Goal: Task Accomplishment & Management: Complete application form

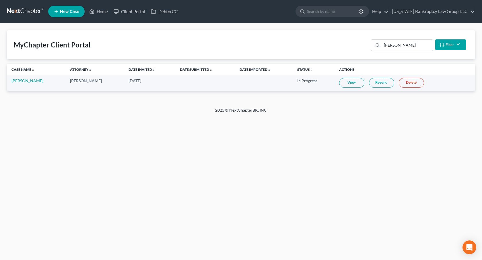
click at [29, 12] on link at bounding box center [25, 11] width 37 height 10
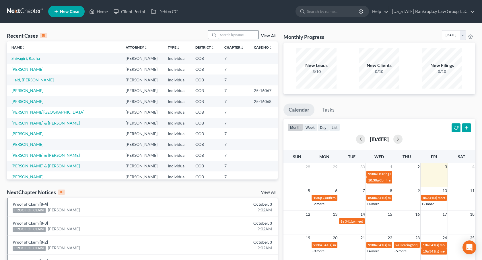
click at [237, 36] on input "search" at bounding box center [238, 34] width 40 height 8
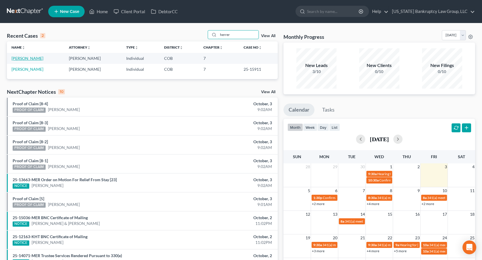
type input "herrer"
click at [30, 57] on link "Herrera, Juan" at bounding box center [27, 58] width 32 height 5
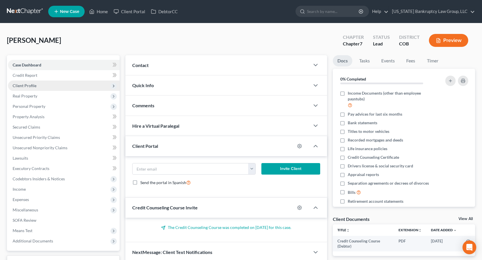
click at [33, 85] on span "Client Profile" at bounding box center [25, 85] width 24 height 5
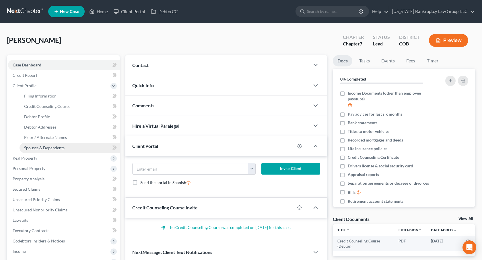
click at [52, 145] on span "Spouses & Dependents" at bounding box center [44, 147] width 40 height 5
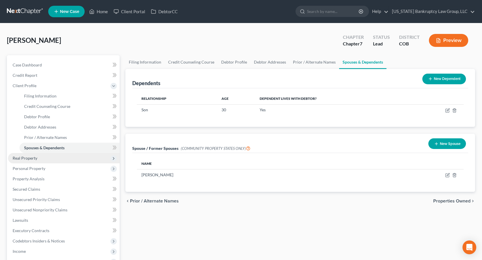
click at [53, 158] on span "Real Property" at bounding box center [64, 158] width 112 height 10
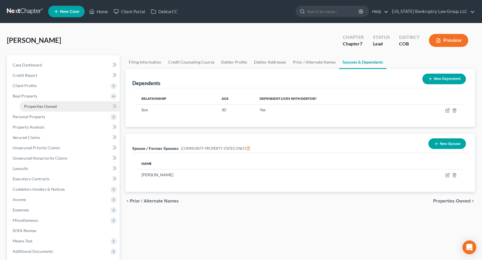
click at [51, 110] on link "Properties Owned" at bounding box center [70, 106] width 100 height 10
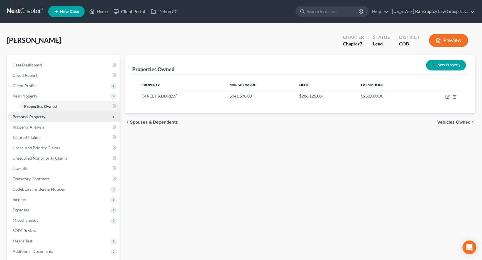
click at [42, 118] on span "Personal Property" at bounding box center [29, 116] width 33 height 5
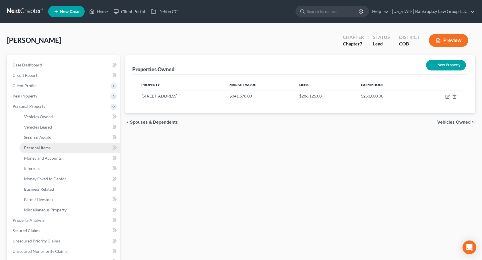
scroll to position [10, 0]
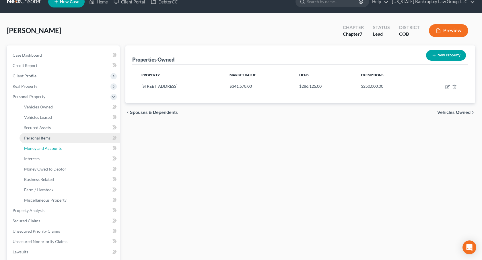
click at [56, 147] on span "Money and Accounts" at bounding box center [43, 148] width 38 height 5
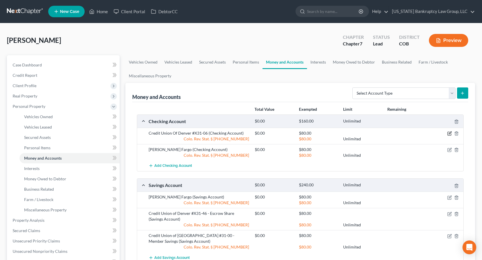
click at [449, 134] on icon "button" at bounding box center [450, 133] width 5 height 5
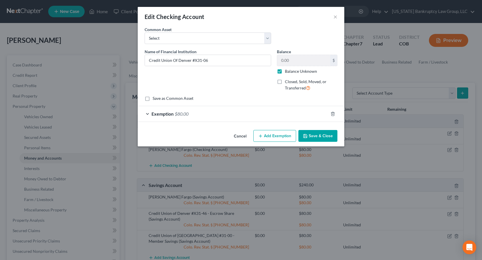
click at [285, 71] on label "Balance Unknown" at bounding box center [301, 71] width 32 height 6
click at [287, 71] on input "Balance Unknown" at bounding box center [289, 70] width 4 height 4
checkbox input "false"
click at [317, 135] on button "Save & Close" at bounding box center [318, 136] width 39 height 12
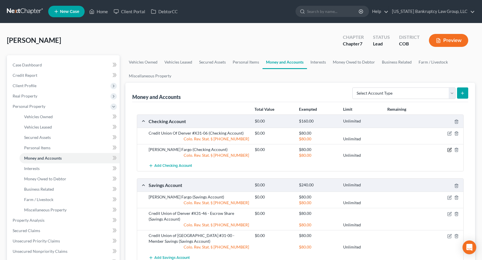
click at [450, 150] on icon "button" at bounding box center [450, 149] width 3 height 3
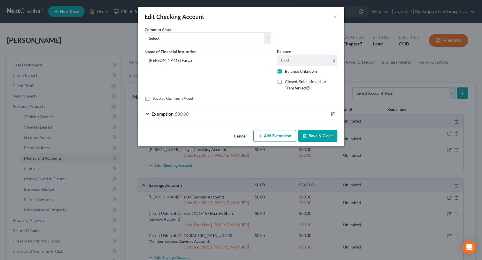
click at [285, 71] on label "Balance Unknown" at bounding box center [301, 71] width 32 height 6
click at [287, 71] on input "Balance Unknown" at bounding box center [289, 70] width 4 height 4
checkbox input "false"
click at [321, 132] on button "Save & Close" at bounding box center [318, 136] width 39 height 12
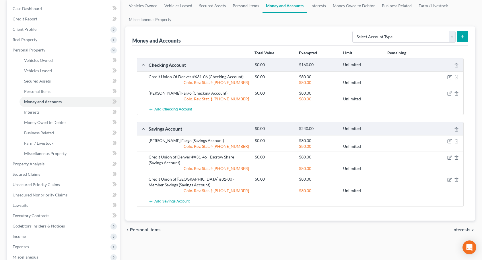
scroll to position [62, 0]
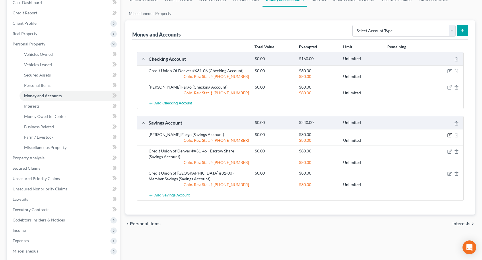
click at [450, 135] on icon "button" at bounding box center [450, 134] width 3 height 3
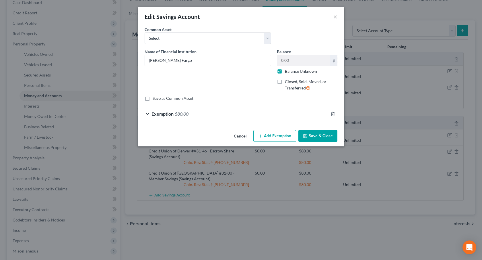
click at [285, 72] on label "Balance Unknown" at bounding box center [301, 71] width 32 height 6
click at [287, 72] on input "Balance Unknown" at bounding box center [289, 70] width 4 height 4
checkbox input "false"
click at [313, 133] on button "Save & Close" at bounding box center [318, 136] width 39 height 12
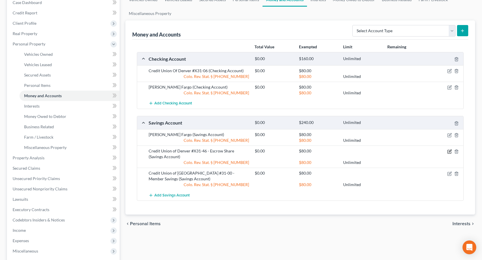
click at [450, 150] on icon "button" at bounding box center [450, 150] width 3 height 3
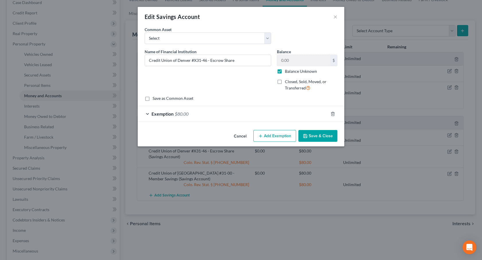
click at [285, 71] on label "Balance Unknown" at bounding box center [301, 71] width 32 height 6
click at [287, 71] on input "Balance Unknown" at bounding box center [289, 70] width 4 height 4
checkbox input "false"
click at [312, 132] on button "Save & Close" at bounding box center [318, 136] width 39 height 12
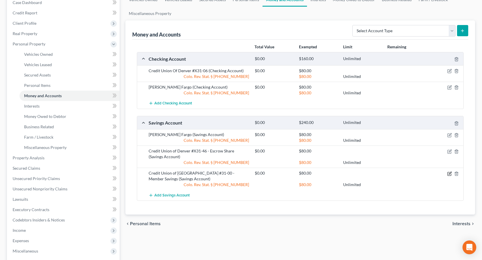
click at [449, 173] on icon "button" at bounding box center [450, 173] width 5 height 5
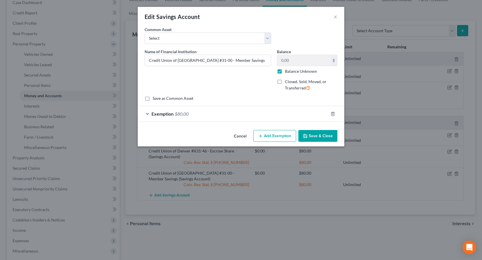
click at [285, 71] on label "Balance Unknown" at bounding box center [301, 71] width 32 height 6
click at [287, 71] on input "Balance Unknown" at bounding box center [289, 70] width 4 height 4
checkbox input "false"
click at [314, 132] on button "Save & Close" at bounding box center [318, 136] width 39 height 12
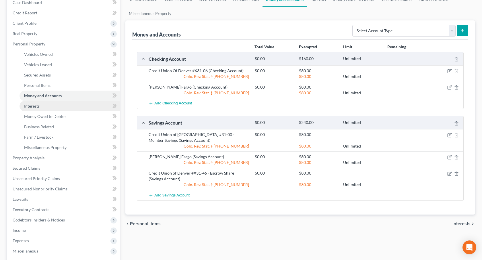
click at [44, 108] on link "Interests" at bounding box center [70, 106] width 100 height 10
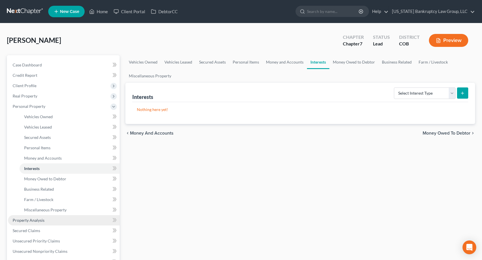
click at [42, 218] on span "Property Analysis" at bounding box center [29, 219] width 32 height 5
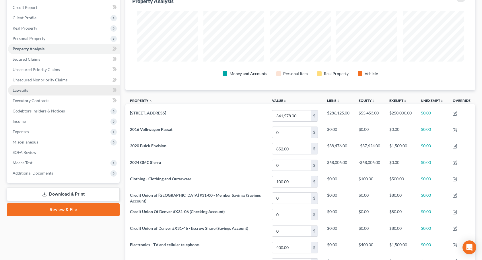
scroll to position [33, 0]
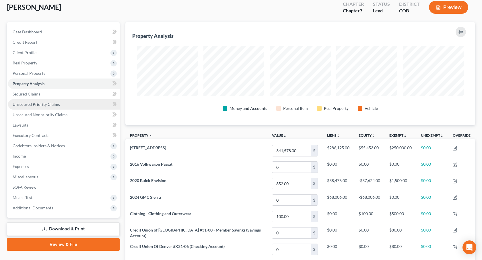
click at [45, 104] on span "Unsecured Priority Claims" at bounding box center [36, 104] width 47 height 5
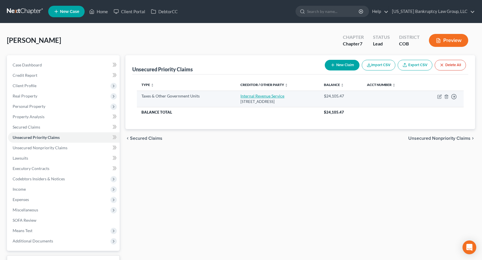
click at [255, 95] on link "Internal Revenue Service" at bounding box center [263, 95] width 44 height 5
select select "0"
select select "39"
select select "0"
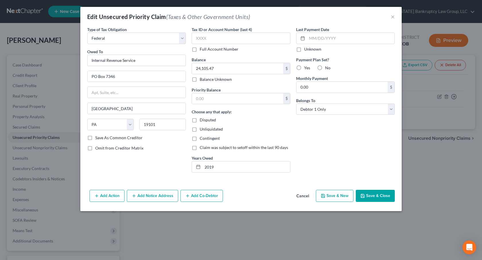
click at [304, 196] on button "Cancel" at bounding box center [303, 195] width 22 height 11
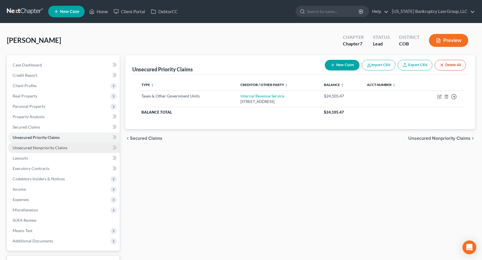
click at [60, 148] on span "Unsecured Nonpriority Claims" at bounding box center [40, 147] width 55 height 5
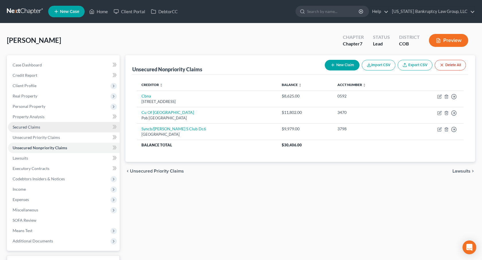
click at [39, 127] on span "Secured Claims" at bounding box center [27, 126] width 28 height 5
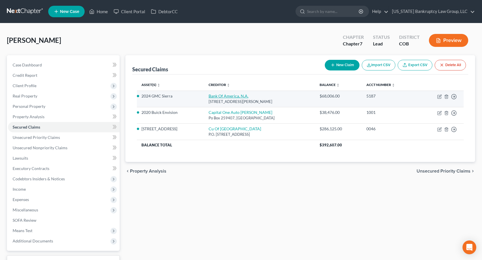
click at [224, 95] on link "Bank Of America, N.A." at bounding box center [229, 95] width 40 height 5
select select "9"
select select "4"
select select "0"
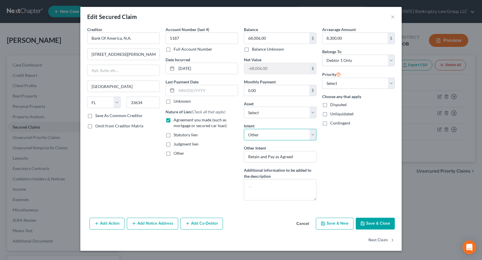
click at [280, 135] on select "Select Surrender Redeem Reaffirm Avoid Other" at bounding box center [280, 134] width 73 height 11
select select "0"
click at [244, 129] on select "Select Surrender Redeem Reaffirm Avoid Other" at bounding box center [280, 134] width 73 height 11
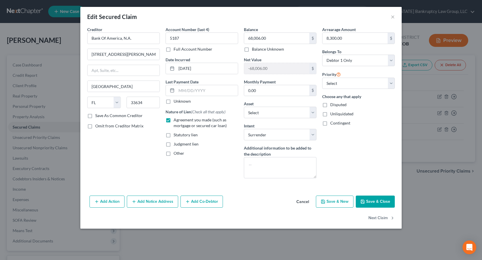
click at [372, 201] on button "Save & Close" at bounding box center [375, 201] width 39 height 12
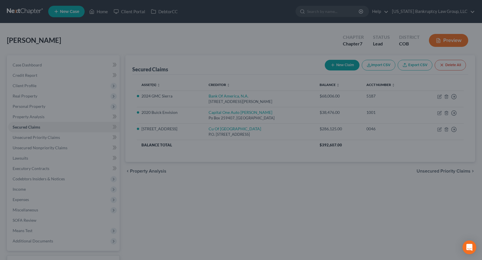
select select "10"
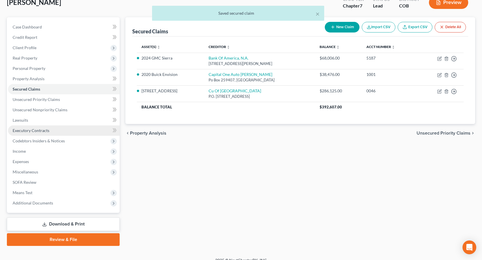
scroll to position [44, 0]
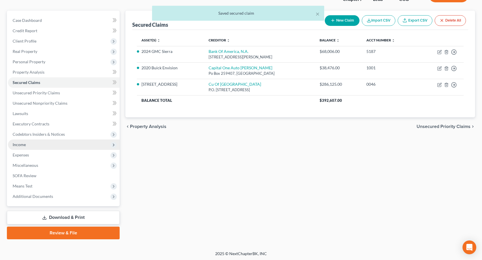
click at [44, 144] on span "Income" at bounding box center [64, 144] width 112 height 10
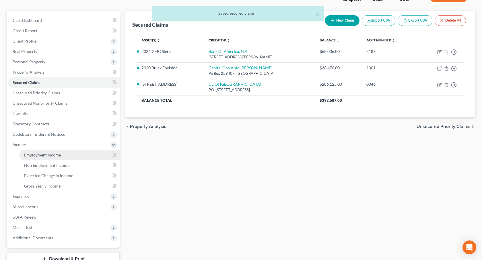
click at [49, 156] on span "Employment Income" at bounding box center [42, 154] width 37 height 5
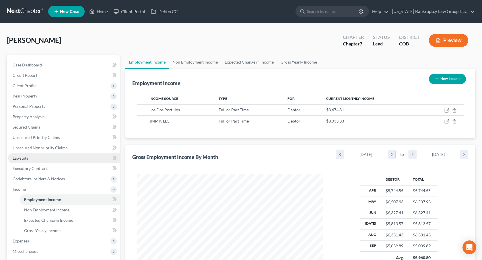
scroll to position [7, 0]
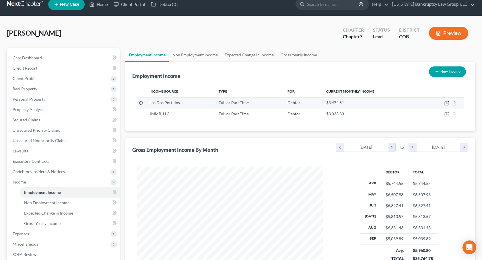
click at [447, 103] on icon "button" at bounding box center [447, 103] width 5 height 5
select select "0"
select select "5"
select select "3"
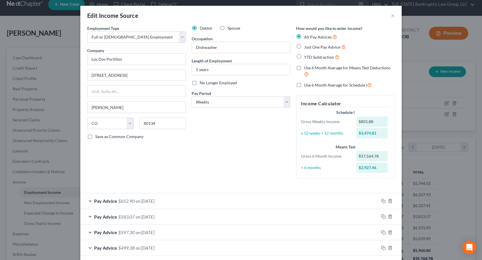
scroll to position [0, 0]
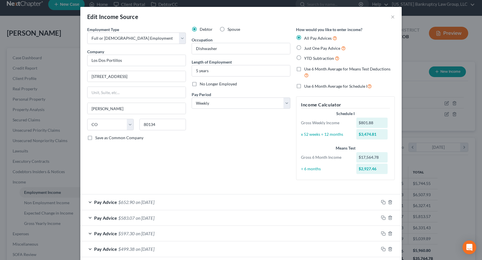
click at [304, 86] on label "Use 6 Month Average for Schedule I" at bounding box center [338, 86] width 68 height 7
click at [307, 86] on input "Use 6 Month Average for Schedule I" at bounding box center [309, 85] width 4 height 4
checkbox input "true"
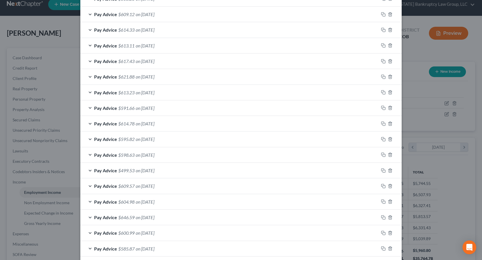
scroll to position [418, 0]
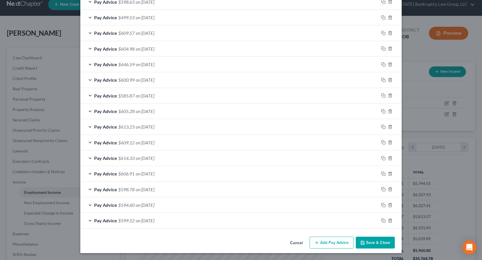
click at [376, 239] on button "Save & Close" at bounding box center [375, 242] width 39 height 12
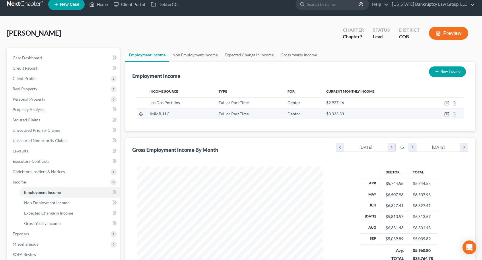
click at [448, 114] on icon "button" at bounding box center [447, 113] width 3 height 3
select select "0"
select select "5"
select select "3"
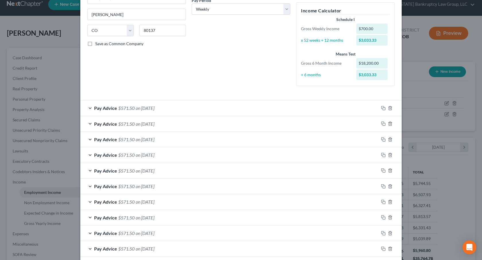
scroll to position [0, 0]
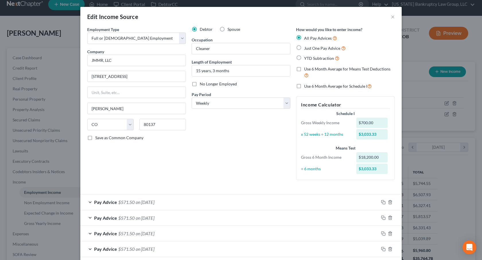
click at [304, 87] on label "Use 6 Month Average for Schedule I" at bounding box center [338, 86] width 68 height 7
click at [307, 86] on input "Use 6 Month Average for Schedule I" at bounding box center [309, 85] width 4 height 4
checkbox input "true"
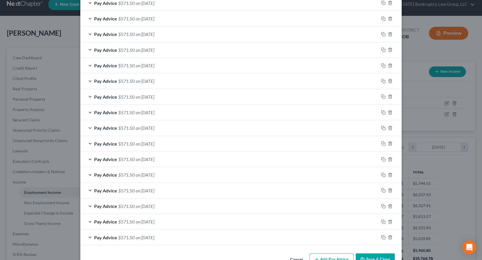
scroll to position [434, 0]
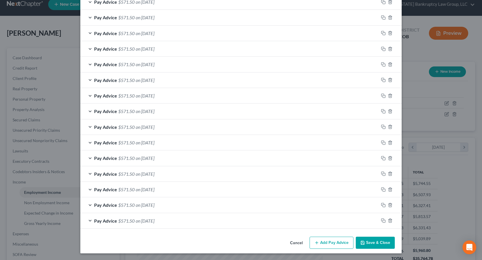
click at [369, 239] on button "Save & Close" at bounding box center [375, 242] width 39 height 12
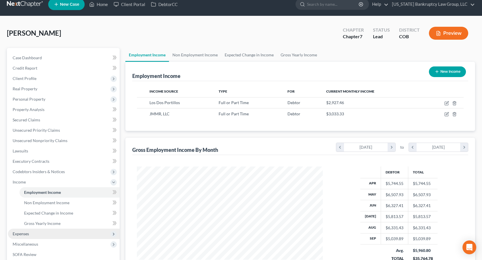
click at [35, 231] on span "Expenses" at bounding box center [64, 233] width 112 height 10
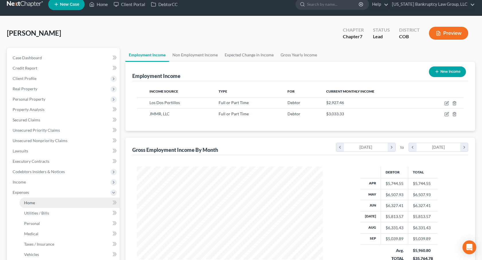
click at [37, 204] on link "Home" at bounding box center [70, 202] width 100 height 10
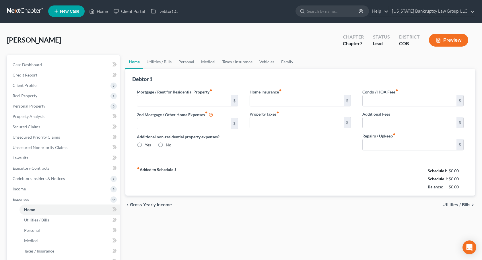
type input "2,076.86"
type input "0.00"
radio input "true"
type input "0.00"
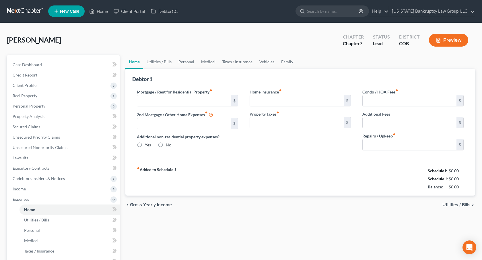
type input "0.00"
type input "200.00"
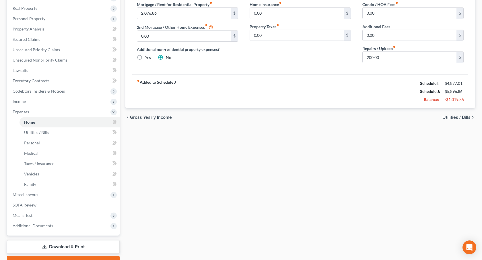
scroll to position [117, 0]
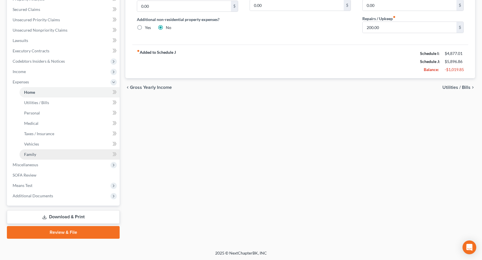
click at [45, 151] on link "Family" at bounding box center [70, 154] width 100 height 10
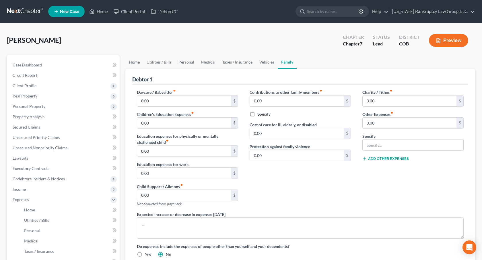
click at [134, 63] on link "Home" at bounding box center [134, 62] width 18 height 14
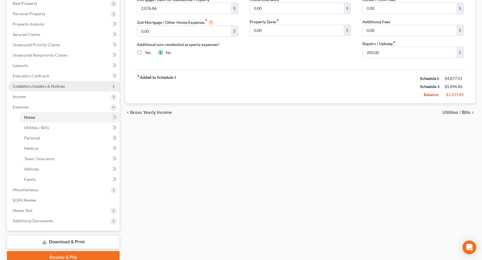
scroll to position [117, 0]
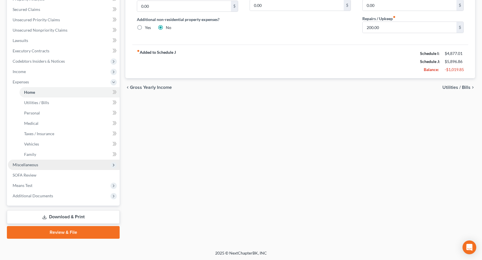
click at [46, 164] on span "Miscellaneous" at bounding box center [64, 164] width 112 height 10
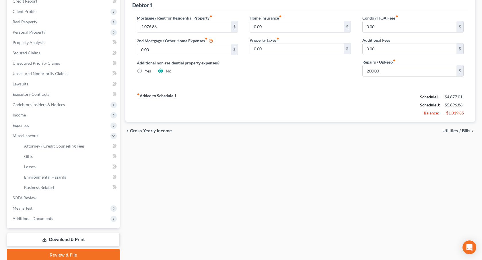
scroll to position [76, 0]
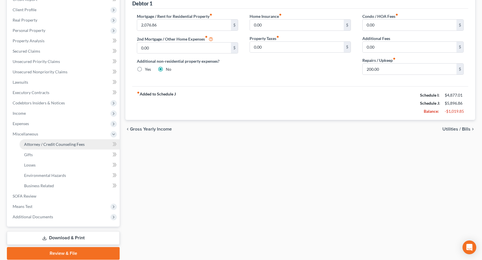
click at [57, 144] on span "Attorney / Credit Counseling Fees" at bounding box center [54, 144] width 61 height 5
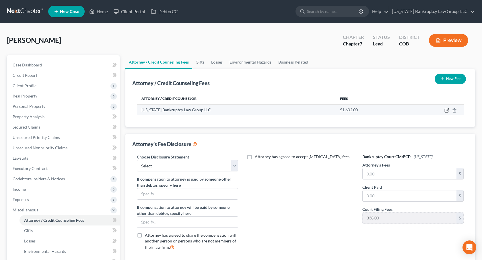
click at [446, 110] on icon "button" at bounding box center [447, 109] width 3 height 3
select select "5"
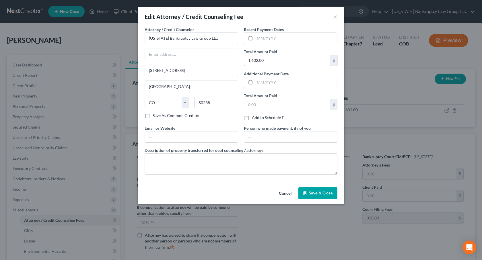
click at [255, 61] on input "1,602.00" at bounding box center [287, 60] width 86 height 11
type input "1,662.00"
click at [318, 193] on span "Save & Close" at bounding box center [321, 192] width 24 height 5
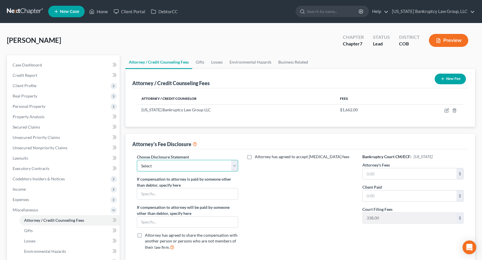
click at [224, 165] on select "Select Disclosure" at bounding box center [187, 165] width 101 height 11
select select "0"
click at [137, 160] on select "Select Disclosure" at bounding box center [187, 165] width 101 height 11
click at [367, 175] on input "text" at bounding box center [410, 173] width 94 height 11
type input "1,662.00"
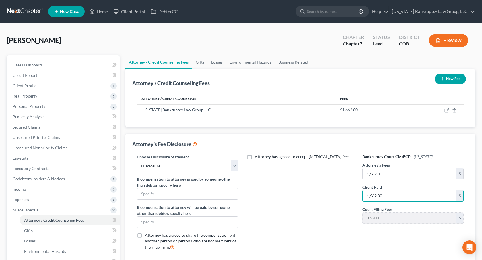
scroll to position [97, 0]
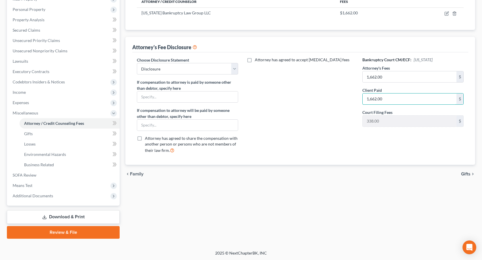
type input "1,662.00"
click at [111, 212] on link "Download & Print" at bounding box center [63, 216] width 113 height 13
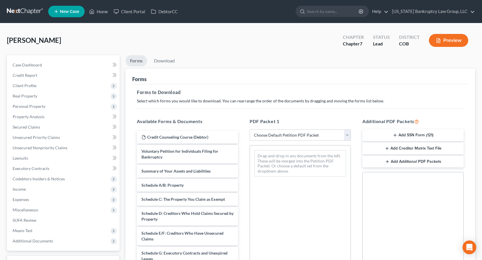
click at [290, 132] on select "Choose Default Petition PDF Packet Complete Bankruptcy Petition (all forms and …" at bounding box center [300, 134] width 101 height 11
select select "0"
click at [250, 129] on select "Choose Default Petition PDF Packet Complete Bankruptcy Petition (all forms and …" at bounding box center [300, 134] width 101 height 11
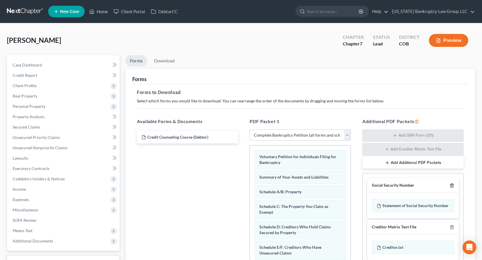
click at [453, 184] on icon "button" at bounding box center [452, 185] width 3 height 4
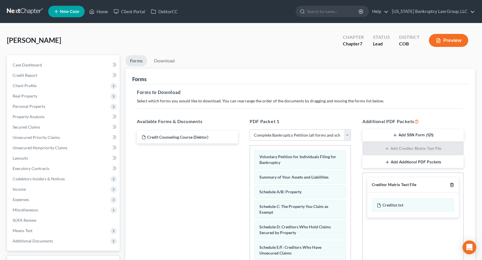
click at [453, 184] on icon "button" at bounding box center [452, 185] width 3 height 4
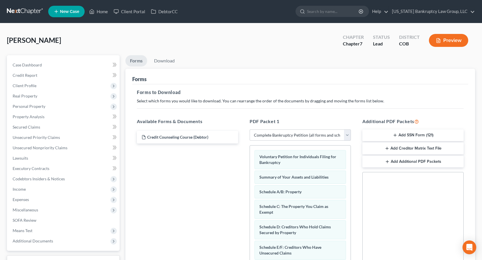
scroll to position [95, 0]
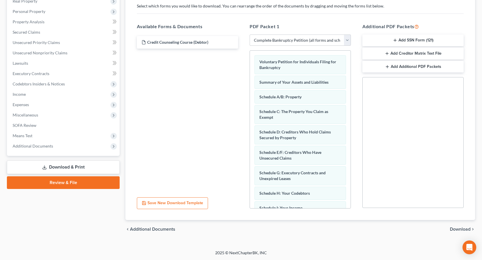
click at [464, 227] on span "Download" at bounding box center [460, 228] width 21 height 5
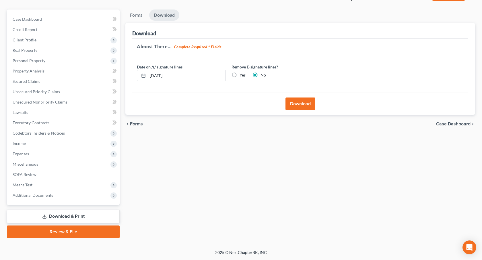
scroll to position [45, 0]
click at [302, 107] on button "Download" at bounding box center [301, 104] width 30 height 13
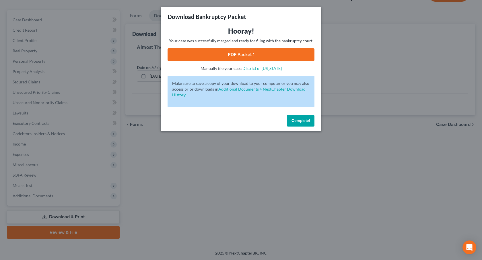
click at [274, 52] on link "PDF Packet 1" at bounding box center [241, 54] width 147 height 13
click at [297, 117] on button "Complete!" at bounding box center [301, 120] width 28 height 11
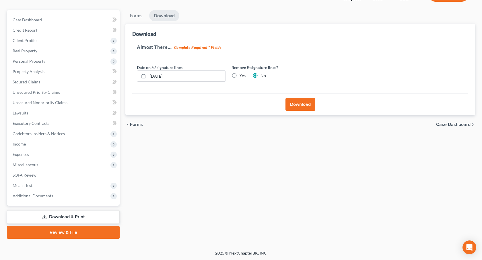
scroll to position [0, 0]
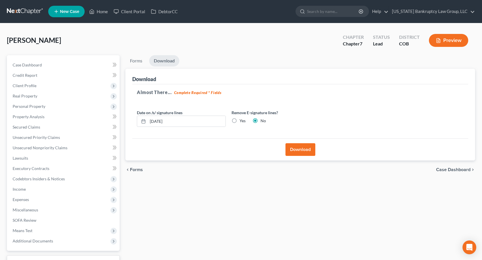
click at [34, 12] on link at bounding box center [25, 11] width 37 height 10
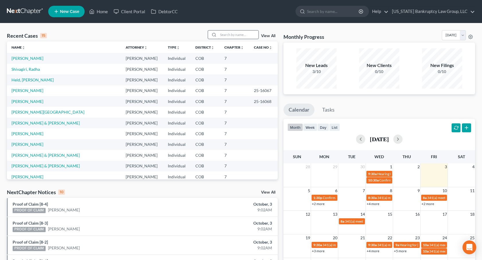
click at [239, 34] on input "search" at bounding box center [238, 34] width 40 height 8
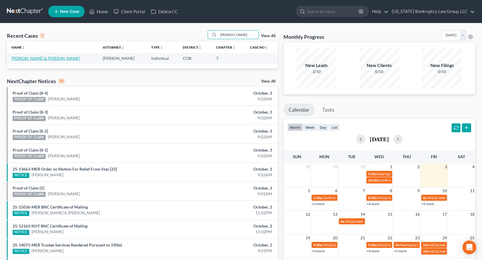
type input "mcevoy"
click at [53, 57] on link "McEvoy, Kimberlee & Brenden" at bounding box center [45, 58] width 68 height 5
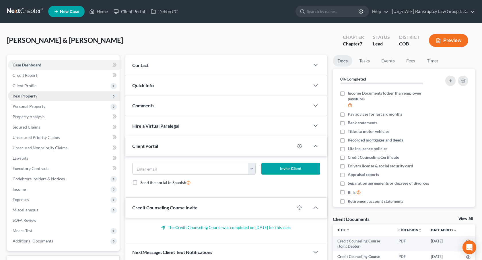
click at [58, 97] on span "Real Property" at bounding box center [64, 96] width 112 height 10
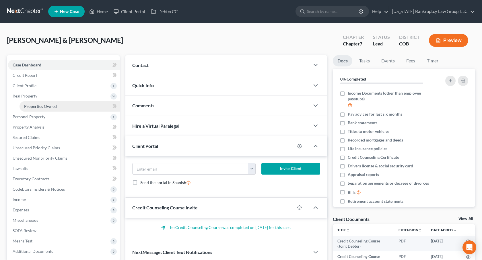
click at [59, 105] on link "Properties Owned" at bounding box center [70, 106] width 100 height 10
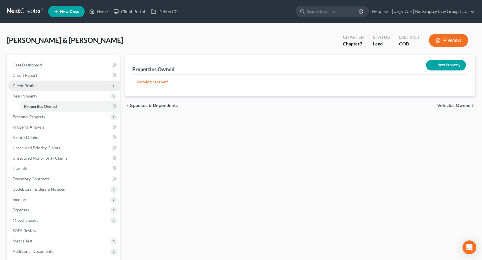
click at [42, 86] on span "Client Profile" at bounding box center [64, 85] width 112 height 10
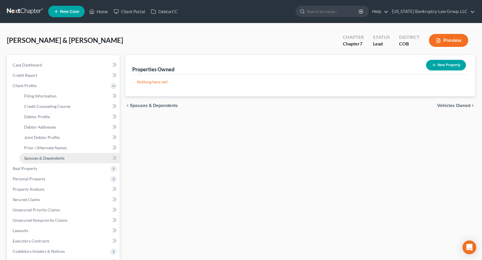
click at [47, 156] on span "Spouses & Dependents" at bounding box center [44, 157] width 40 height 5
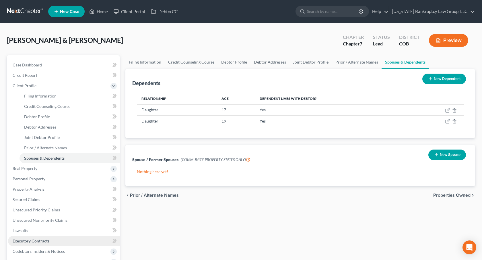
click at [42, 241] on span "Executory Contracts" at bounding box center [31, 240] width 37 height 5
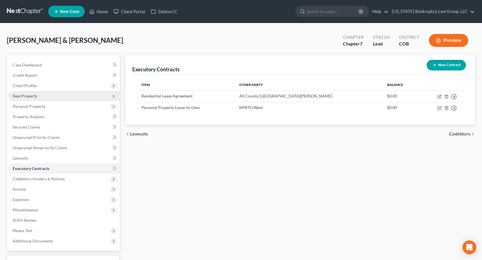
click at [36, 98] on span "Real Property" at bounding box center [64, 96] width 112 height 10
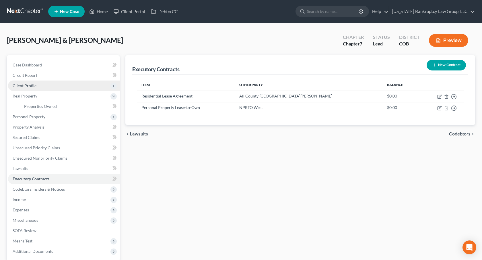
click at [32, 86] on span "Client Profile" at bounding box center [25, 85] width 24 height 5
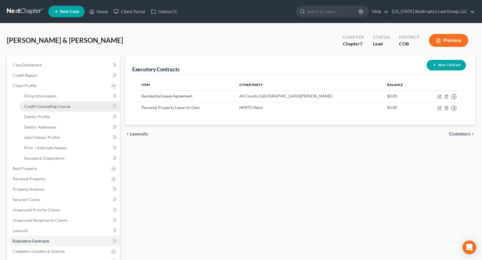
click at [44, 107] on span "Credit Counseling Course" at bounding box center [47, 106] width 46 height 5
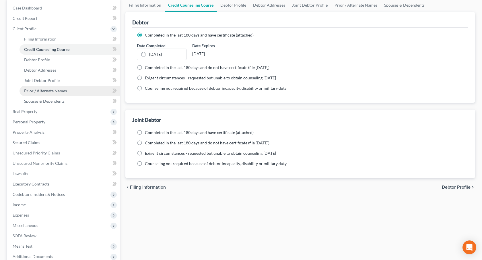
scroll to position [55, 0]
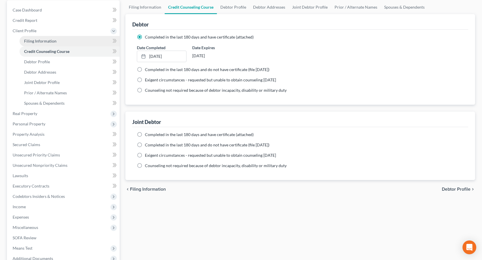
click at [46, 41] on span "Filing Information" at bounding box center [40, 40] width 32 height 5
select select "1"
select select "0"
select select "5"
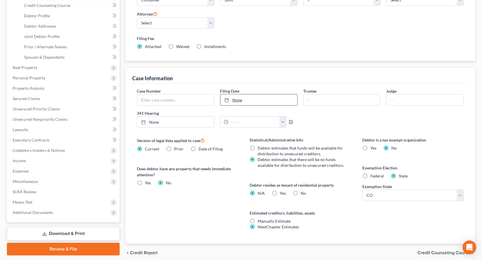
scroll to position [118, 0]
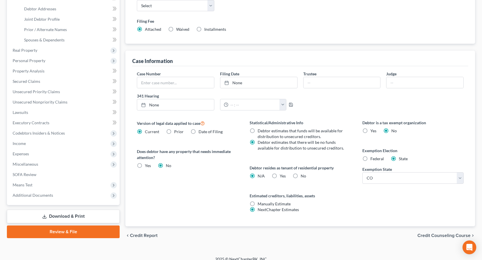
click at [280, 175] on label "Yes Yes" at bounding box center [283, 176] width 6 height 6
click at [282, 175] on input "Yes Yes" at bounding box center [284, 175] width 4 height 4
radio input "true"
radio input "false"
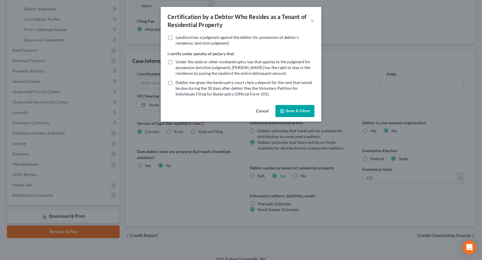
click at [297, 111] on button "Save & Close" at bounding box center [295, 111] width 39 height 12
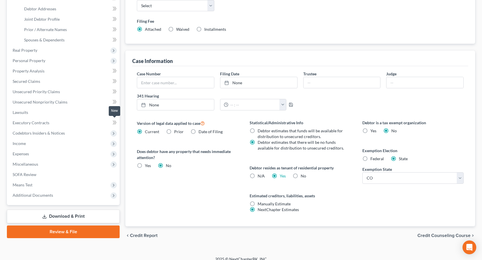
scroll to position [124, 0]
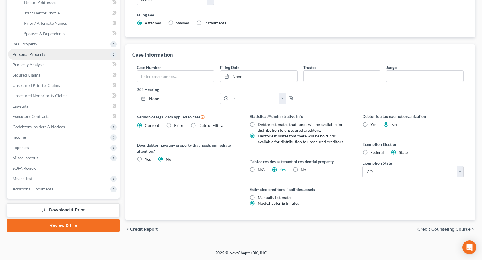
click at [37, 55] on span "Personal Property" at bounding box center [29, 54] width 33 height 5
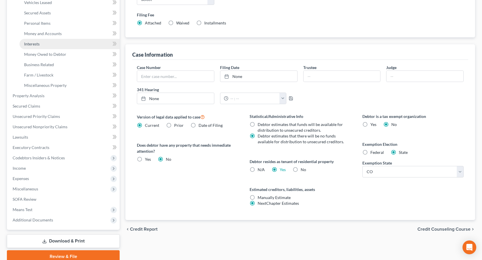
click at [38, 42] on span "Interests" at bounding box center [32, 43] width 16 height 5
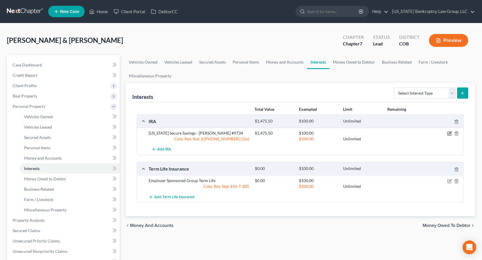
click at [450, 133] on icon "button" at bounding box center [450, 133] width 5 height 5
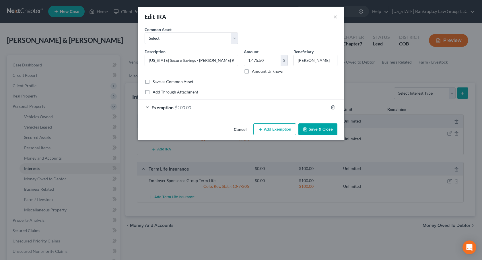
click at [301, 106] on div "Exemption $100.00" at bounding box center [233, 107] width 191 height 15
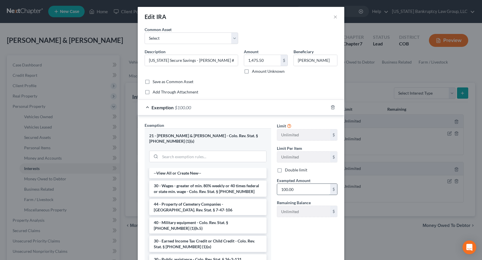
click at [287, 186] on input "100.00" at bounding box center [303, 188] width 53 height 11
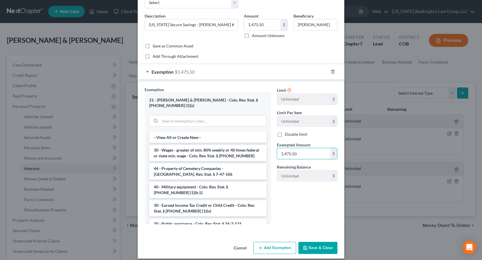
type input "1,475.50"
click at [312, 243] on button "Save & Close" at bounding box center [318, 247] width 39 height 12
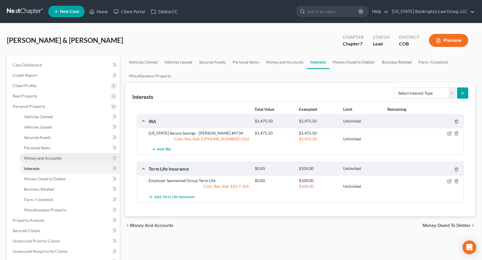
click at [63, 158] on link "Money and Accounts" at bounding box center [70, 158] width 100 height 10
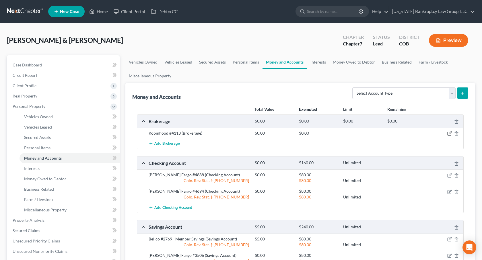
click at [450, 133] on icon "button" at bounding box center [450, 132] width 3 height 3
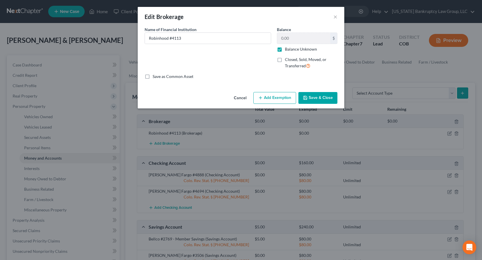
click at [285, 49] on label "Balance Unknown" at bounding box center [301, 49] width 32 height 6
click at [287, 49] on input "Balance Unknown" at bounding box center [289, 48] width 4 height 4
checkbox input "false"
click at [314, 95] on button "Save & Close" at bounding box center [318, 98] width 39 height 12
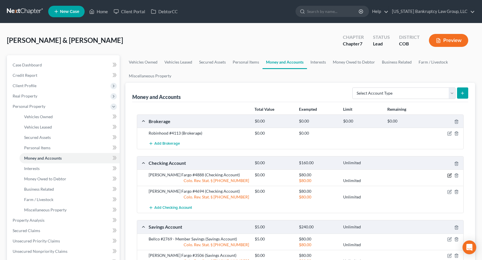
click at [450, 176] on icon "button" at bounding box center [450, 175] width 5 height 5
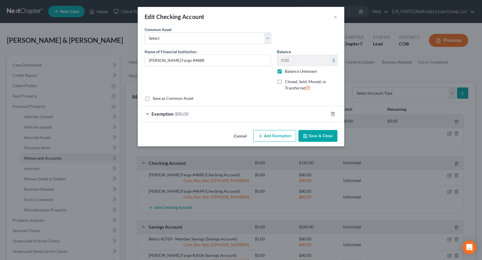
click at [285, 72] on label "Balance Unknown" at bounding box center [301, 71] width 32 height 6
click at [287, 72] on input "Balance Unknown" at bounding box center [289, 70] width 4 height 4
checkbox input "false"
click at [311, 135] on button "Save & Close" at bounding box center [318, 136] width 39 height 12
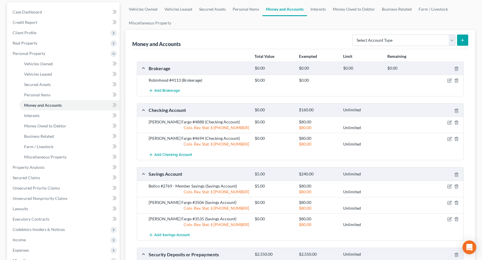
scroll to position [65, 0]
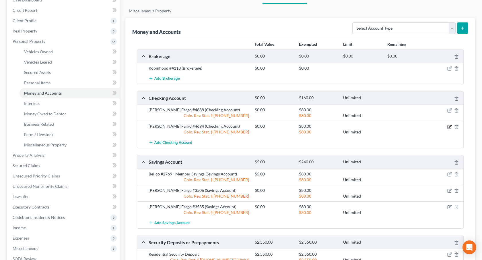
click at [448, 127] on icon "button" at bounding box center [450, 126] width 5 height 5
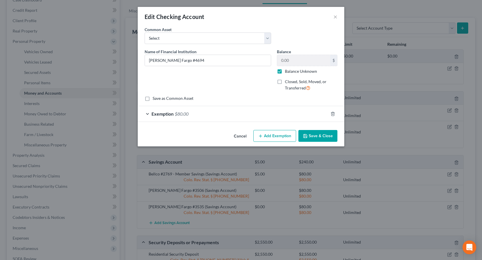
click at [285, 71] on label "Balance Unknown" at bounding box center [301, 71] width 32 height 6
click at [287, 71] on input "Balance Unknown" at bounding box center [289, 70] width 4 height 4
checkbox input "false"
click at [314, 134] on button "Save & Close" at bounding box center [318, 136] width 39 height 12
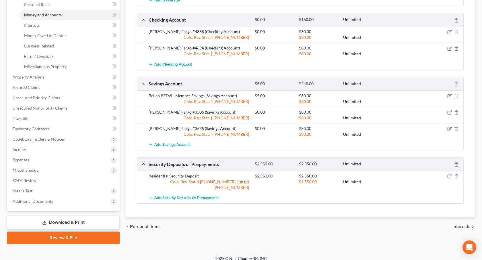
scroll to position [146, 0]
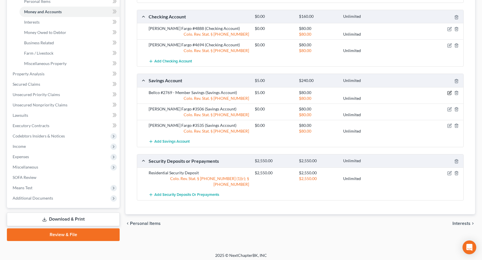
click at [449, 92] on icon "button" at bounding box center [450, 92] width 3 height 3
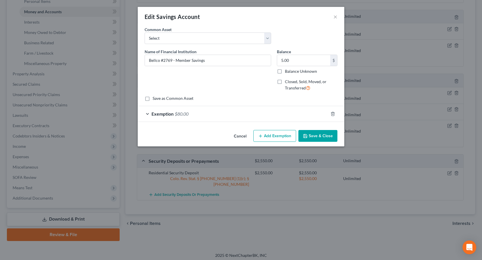
click at [308, 131] on button "Save & Close" at bounding box center [318, 136] width 39 height 12
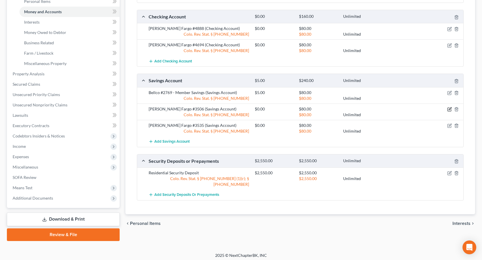
click at [449, 109] on icon "button" at bounding box center [450, 108] width 3 height 3
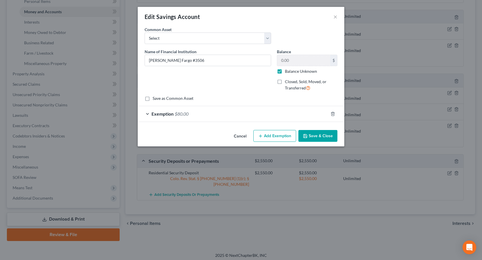
click at [285, 72] on label "Balance Unknown" at bounding box center [301, 71] width 32 height 6
click at [287, 72] on input "Balance Unknown" at bounding box center [289, 70] width 4 height 4
checkbox input "false"
click at [312, 133] on button "Save & Close" at bounding box center [318, 136] width 39 height 12
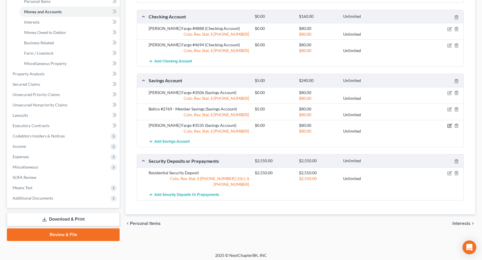
click at [450, 124] on icon "button" at bounding box center [450, 125] width 5 height 5
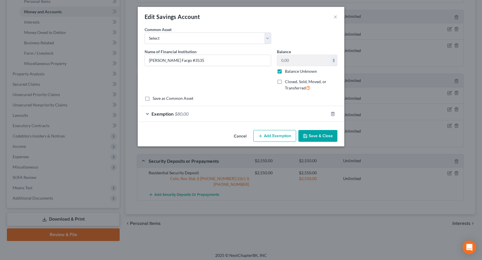
click at [285, 72] on label "Balance Unknown" at bounding box center [301, 71] width 32 height 6
click at [287, 72] on input "Balance Unknown" at bounding box center [289, 70] width 4 height 4
checkbox input "false"
click at [311, 134] on button "Save & Close" at bounding box center [318, 136] width 39 height 12
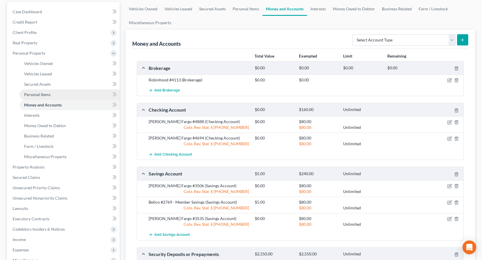
scroll to position [51, 0]
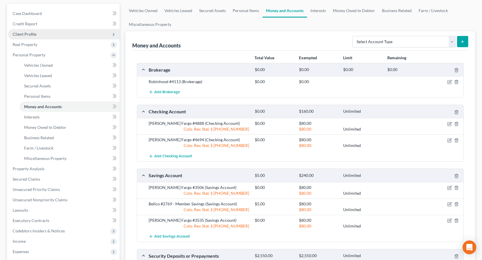
click at [34, 36] on span "Client Profile" at bounding box center [25, 34] width 24 height 5
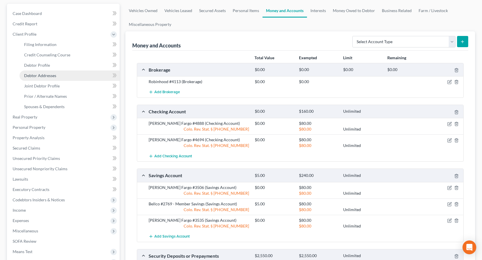
click at [47, 77] on span "Debtor Addresses" at bounding box center [40, 75] width 32 height 5
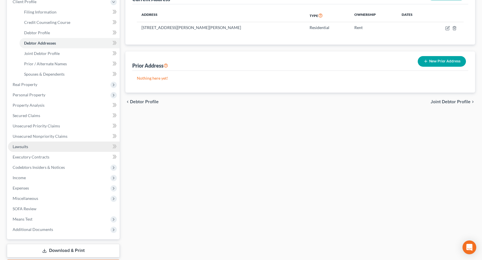
scroll to position [87, 0]
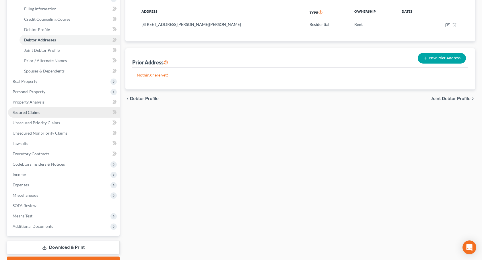
click at [41, 111] on link "Secured Claims" at bounding box center [64, 112] width 112 height 10
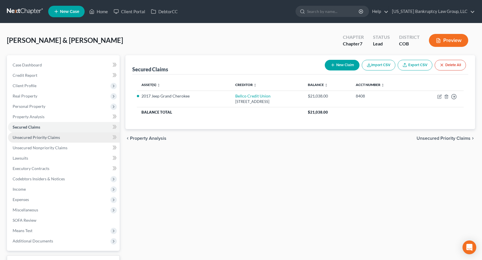
click at [44, 138] on span "Unsecured Priority Claims" at bounding box center [36, 137] width 47 height 5
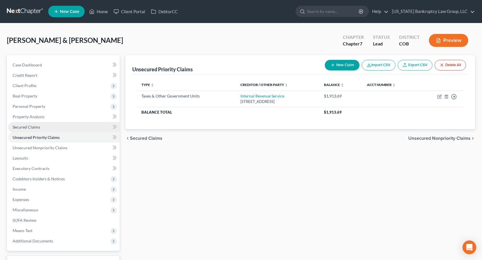
click at [38, 127] on span "Secured Claims" at bounding box center [27, 126] width 28 height 5
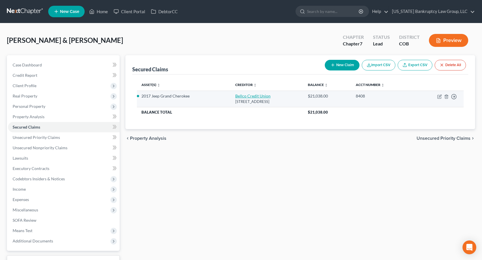
click at [241, 96] on link "Bellco Credit Union" at bounding box center [252, 95] width 35 height 5
select select "5"
select select "0"
select select "4"
select select "0"
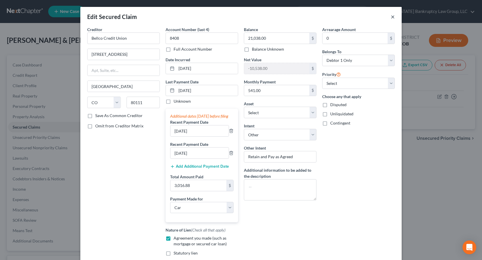
click at [392, 17] on button "×" at bounding box center [393, 16] width 4 height 7
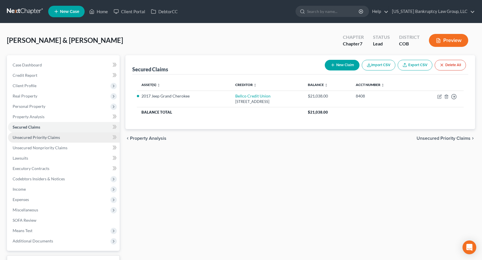
click at [44, 138] on span "Unsecured Priority Claims" at bounding box center [36, 137] width 47 height 5
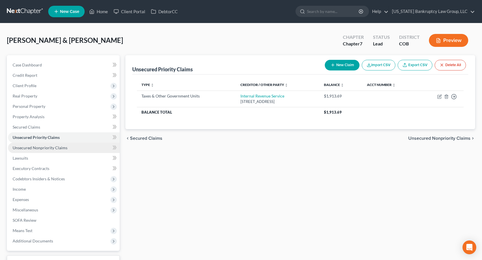
click at [47, 146] on span "Unsecured Nonpriority Claims" at bounding box center [40, 147] width 55 height 5
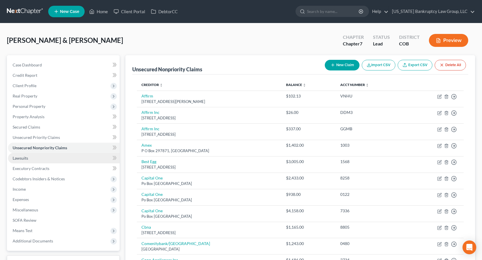
click at [27, 157] on span "Lawsuits" at bounding box center [21, 157] width 16 height 5
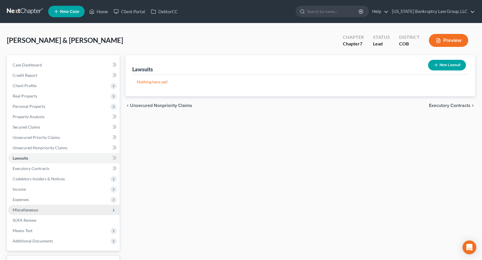
click at [30, 208] on span "Miscellaneous" at bounding box center [26, 209] width 26 height 5
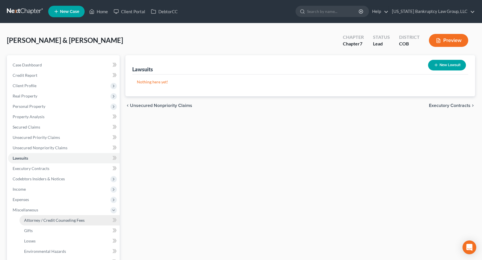
click at [44, 219] on span "Attorney / Credit Counseling Fees" at bounding box center [54, 219] width 61 height 5
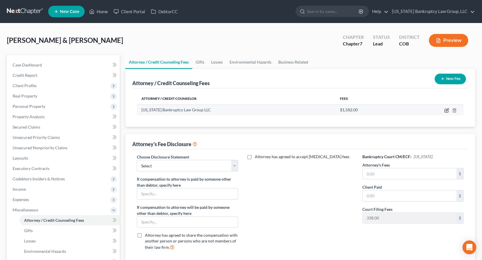
click at [448, 109] on icon "button" at bounding box center [447, 110] width 5 height 5
select select "5"
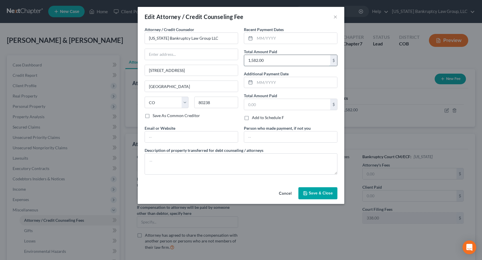
click at [254, 58] on input "1,582.00" at bounding box center [287, 60] width 86 height 11
type input "1,662.00"
click at [313, 189] on button "Save & Close" at bounding box center [318, 193] width 39 height 12
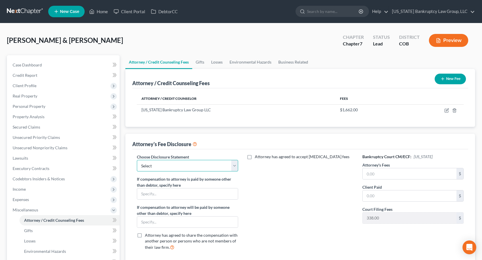
click at [202, 163] on select "Select Disclosure" at bounding box center [187, 165] width 101 height 11
select select "0"
click at [137, 160] on select "Select Disclosure" at bounding box center [187, 165] width 101 height 11
click at [365, 175] on input "text" at bounding box center [410, 173] width 94 height 11
type input "1,662.00"
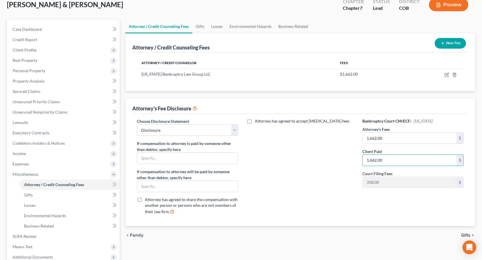
scroll to position [97, 0]
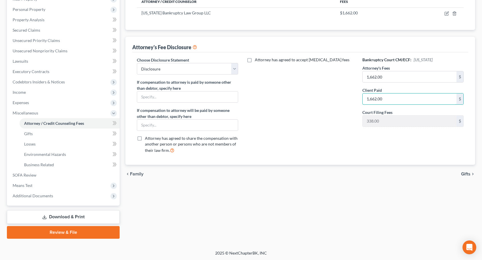
type input "1,662.00"
click at [92, 213] on link "Download & Print" at bounding box center [63, 216] width 113 height 13
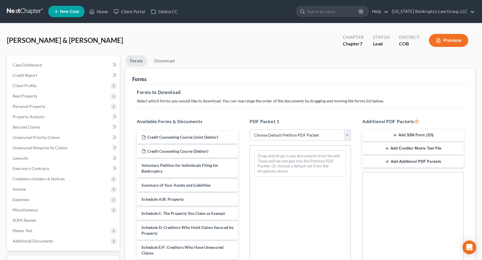
click at [271, 136] on select "Choose Default Petition PDF Packet Complete Bankruptcy Petition (all forms and …" at bounding box center [300, 134] width 101 height 11
select select "0"
click at [250, 129] on select "Choose Default Petition PDF Packet Complete Bankruptcy Petition (all forms and …" at bounding box center [300, 134] width 101 height 11
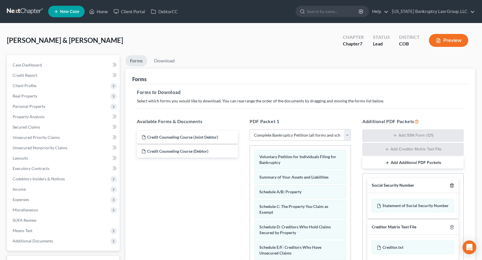
click at [451, 185] on icon "button" at bounding box center [452, 185] width 5 height 5
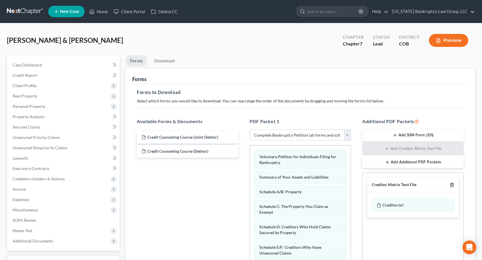
click at [451, 185] on icon "button" at bounding box center [452, 184] width 5 height 5
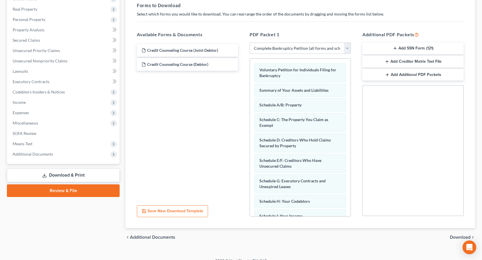
scroll to position [95, 0]
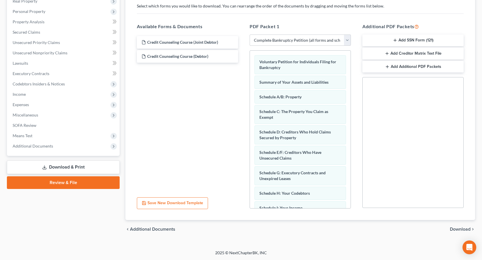
click at [461, 229] on span "Download" at bounding box center [460, 228] width 21 height 5
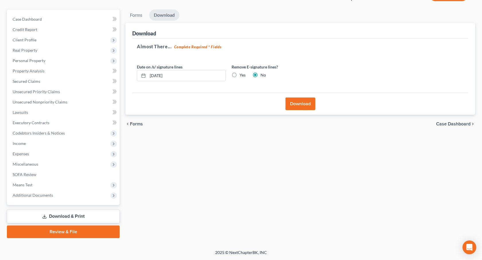
scroll to position [45, 0]
click at [296, 104] on button "Download" at bounding box center [301, 104] width 30 height 13
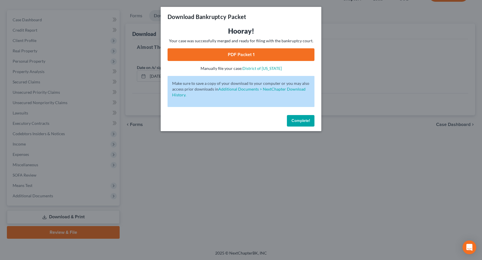
click at [217, 51] on link "PDF Packet 1" at bounding box center [241, 54] width 147 height 13
click at [297, 119] on span "Complete!" at bounding box center [301, 120] width 18 height 5
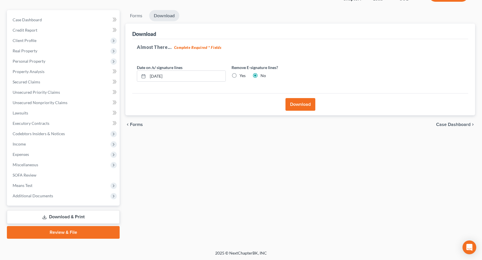
scroll to position [0, 0]
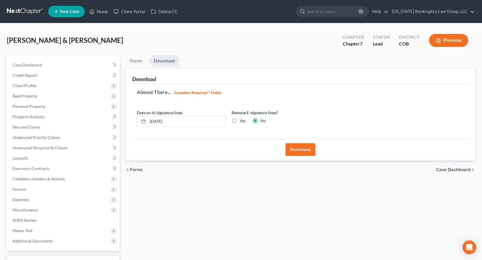
click at [29, 12] on link at bounding box center [25, 11] width 37 height 10
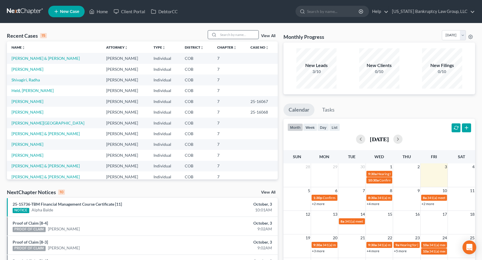
click at [229, 32] on input "search" at bounding box center [238, 34] width 40 height 8
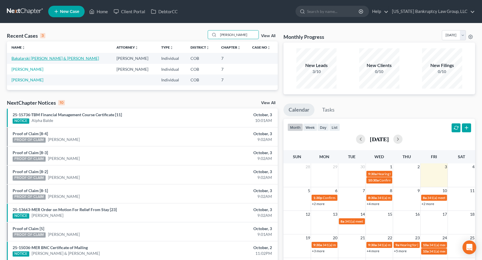
type input "baker"
click at [46, 57] on link "Bakalarski [PERSON_NAME] & [PERSON_NAME]" at bounding box center [55, 58] width 88 height 5
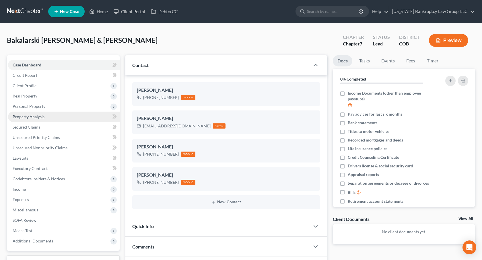
click at [43, 116] on span "Property Analysis" at bounding box center [29, 116] width 32 height 5
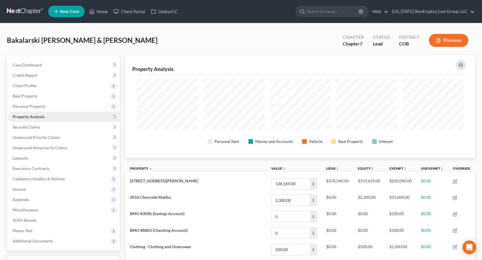
scroll to position [103, 350]
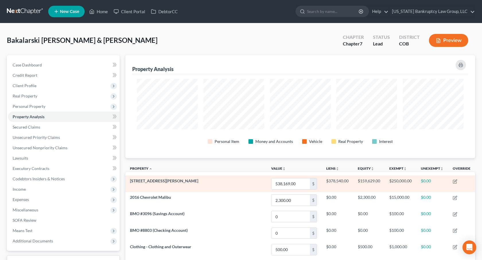
click at [153, 181] on span "144 Jacobs Way" at bounding box center [164, 180] width 68 height 5
copy span "144 Jacobs Way"
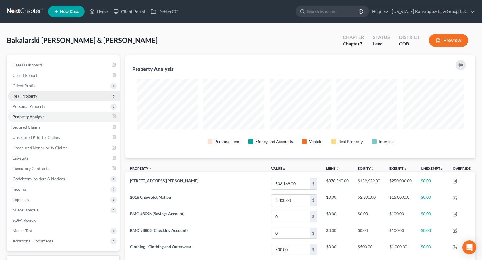
click at [45, 96] on span "Real Property" at bounding box center [64, 96] width 112 height 10
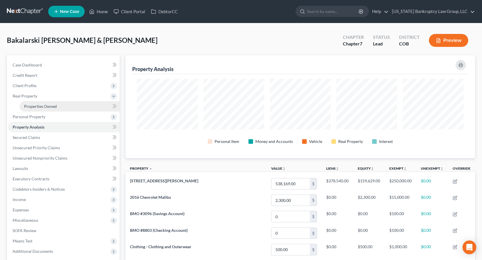
click at [62, 107] on link "Properties Owned" at bounding box center [70, 106] width 100 height 10
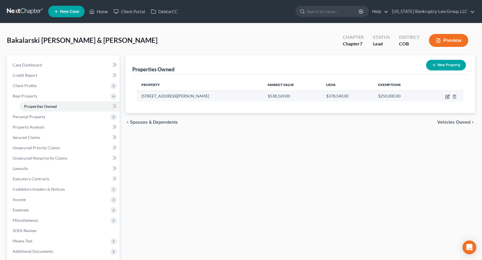
click at [448, 95] on icon "button" at bounding box center [448, 96] width 5 height 5
select select "5"
select select "3"
select select "1"
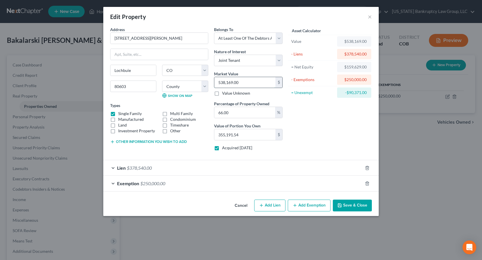
click at [221, 85] on input "538,169.00" at bounding box center [244, 82] width 61 height 11
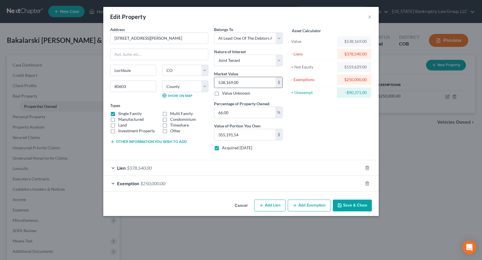
type input "5"
type input "3.30"
type input "51"
type input "33.66"
type input "517"
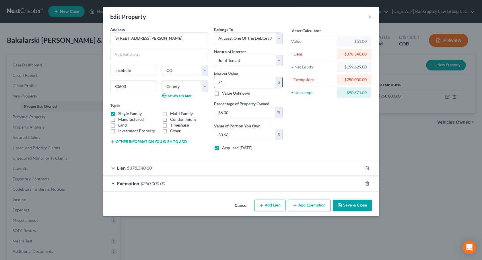
type input "341.22"
type input "5170"
type input "3,412.20"
type input "5,1700"
type input "34,122.00"
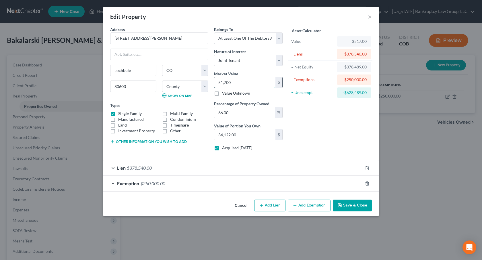
type input "51,7000"
type input "341,220.00"
type input "517,000.00"
click at [348, 205] on button "Save & Close" at bounding box center [352, 205] width 39 height 12
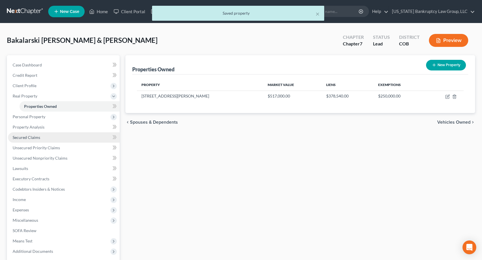
click at [46, 138] on link "Secured Claims" at bounding box center [64, 137] width 112 height 10
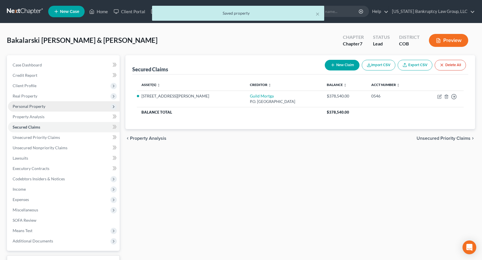
click at [36, 104] on span "Personal Property" at bounding box center [29, 106] width 33 height 5
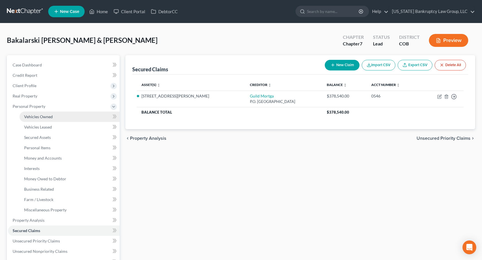
click at [43, 115] on span "Vehicles Owned" at bounding box center [38, 116] width 29 height 5
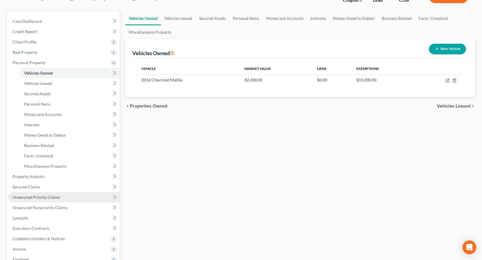
click at [53, 197] on span "Unsecured Priority Claims" at bounding box center [36, 196] width 47 height 5
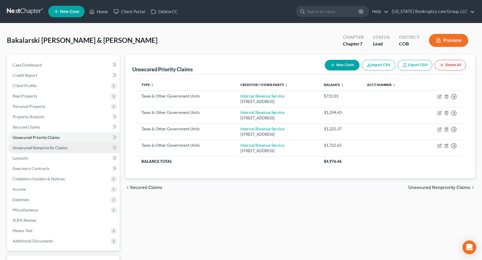
click at [34, 144] on link "Unsecured Nonpriority Claims" at bounding box center [64, 147] width 112 height 10
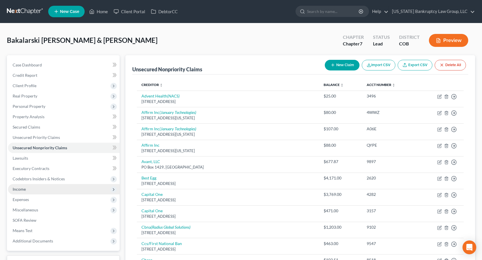
click at [35, 186] on span "Income" at bounding box center [64, 189] width 112 height 10
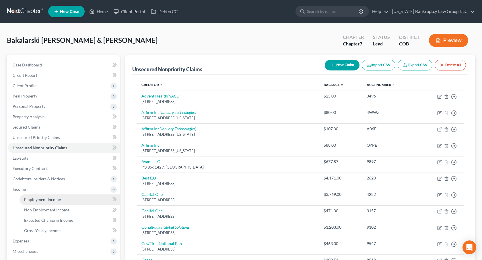
click at [53, 199] on span "Employment Income" at bounding box center [42, 199] width 37 height 5
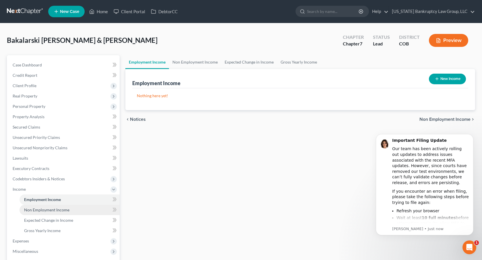
click at [60, 211] on span "Non Employment Income" at bounding box center [46, 209] width 45 height 5
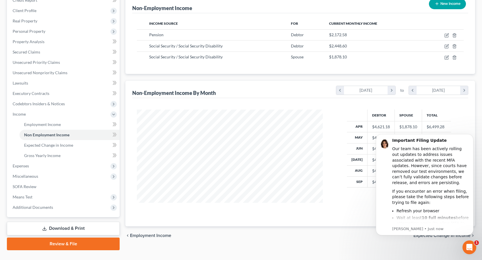
scroll to position [86, 0]
